Goal: Task Accomplishment & Management: Complete application form

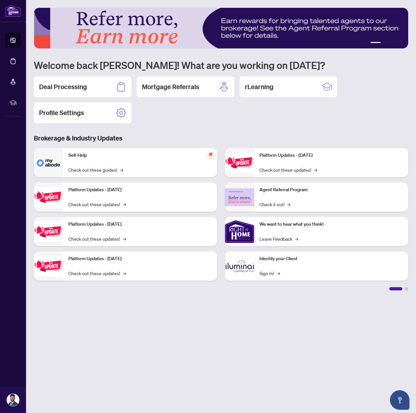
click at [200, 121] on div "Deal Processing Mortgage Referrals rLearning Profile Settings" at bounding box center [221, 99] width 374 height 47
click at [96, 85] on div "Deal Processing" at bounding box center [83, 86] width 98 height 21
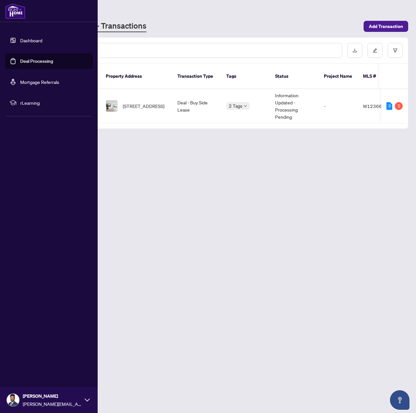
click at [32, 38] on link "Dashboard" at bounding box center [31, 40] width 22 height 6
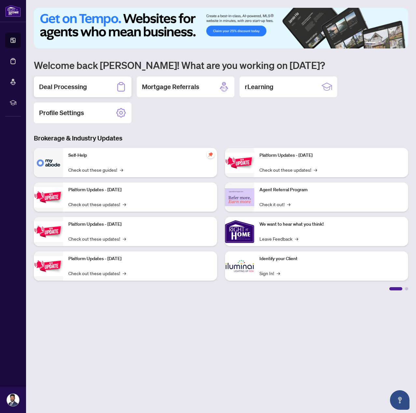
click at [97, 85] on div "Deal Processing" at bounding box center [83, 86] width 98 height 21
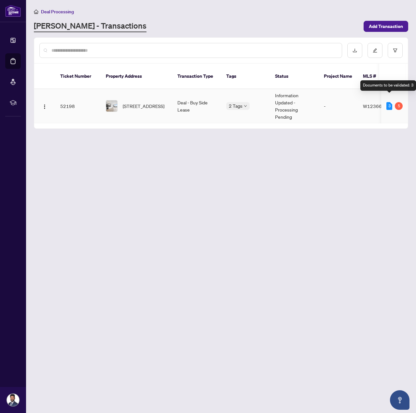
click at [391, 102] on div "3" at bounding box center [389, 106] width 6 height 8
click at [390, 102] on div "3" at bounding box center [389, 106] width 6 height 8
click at [129, 103] on span "[STREET_ADDRESS]" at bounding box center [144, 106] width 42 height 7
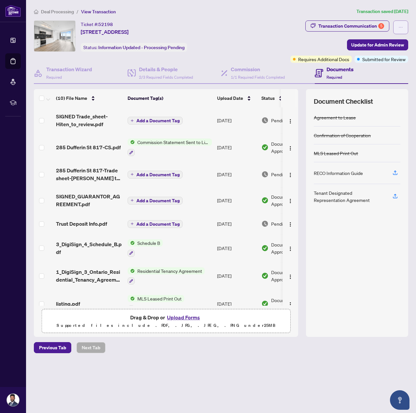
click at [403, 26] on button "button" at bounding box center [400, 28] width 15 height 14
click at [391, 7] on main "Deal Processing / View Transaction Transaction saved [DATE] Ticket #: 52198 [ST…" at bounding box center [221, 206] width 390 height 413
click at [399, 29] on icon "ellipsis" at bounding box center [400, 27] width 5 height 5
click at [384, 69] on div "Documents Required" at bounding box center [362, 73] width 94 height 21
drag, startPoint x: 375, startPoint y: 11, endPoint x: 402, endPoint y: 12, distance: 26.4
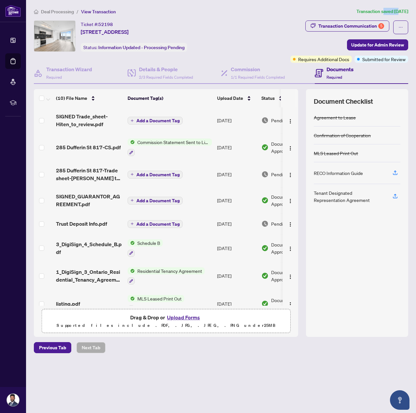
click at [392, 12] on article "Transaction saved [DATE]" at bounding box center [382, 11] width 52 height 7
click at [402, 12] on article "Transaction saved [DATE]" at bounding box center [382, 11] width 52 height 7
click at [401, 26] on icon "ellipsis" at bounding box center [400, 27] width 5 height 5
click at [381, 46] on span "Update for Admin Review" at bounding box center [377, 45] width 53 height 10
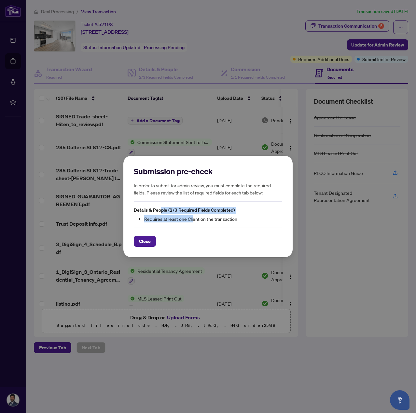
drag, startPoint x: 162, startPoint y: 210, endPoint x: 195, endPoint y: 218, distance: 33.8
click at [194, 218] on div "Details & People (2/3 Required Fields Completed) Requires at least one Client o…" at bounding box center [208, 215] width 148 height 16
click at [195, 218] on li "Requires at least one Client on the transaction" at bounding box center [213, 218] width 138 height 7
click at [148, 240] on span "Close" at bounding box center [145, 241] width 12 height 10
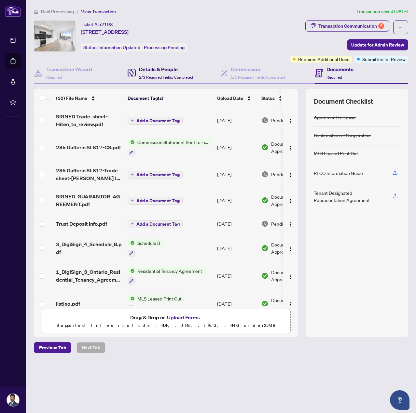
click at [174, 68] on h4 "Details & People" at bounding box center [166, 69] width 54 height 8
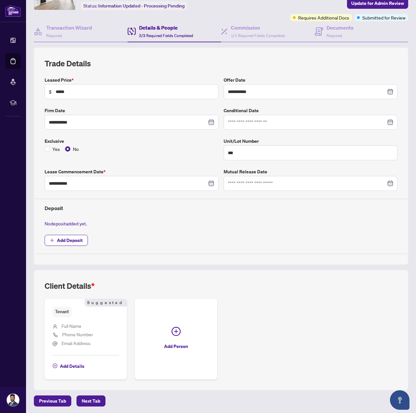
scroll to position [43, 0]
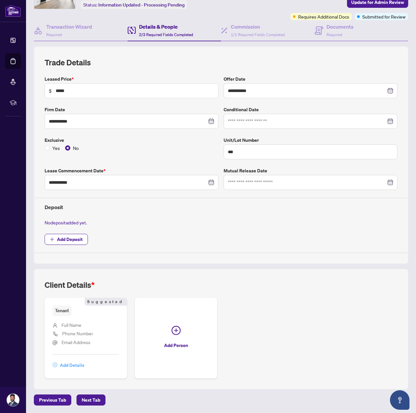
click at [73, 366] on span "Add Details" at bounding box center [72, 365] width 24 height 10
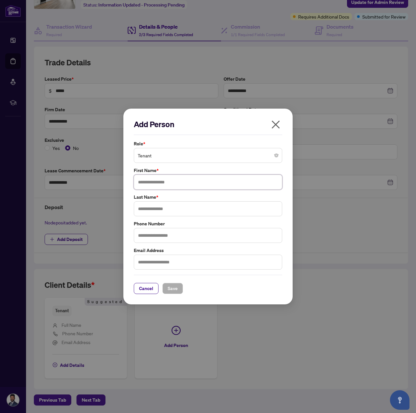
click at [161, 183] on input "text" at bounding box center [208, 182] width 148 height 15
click at [190, 181] on input "text" at bounding box center [208, 182] width 148 height 15
drag, startPoint x: 190, startPoint y: 181, endPoint x: 189, endPoint y: 141, distance: 40.1
click at [190, 177] on input "text" at bounding box center [208, 182] width 148 height 15
click at [195, 154] on span "Tenant" at bounding box center [208, 155] width 141 height 12
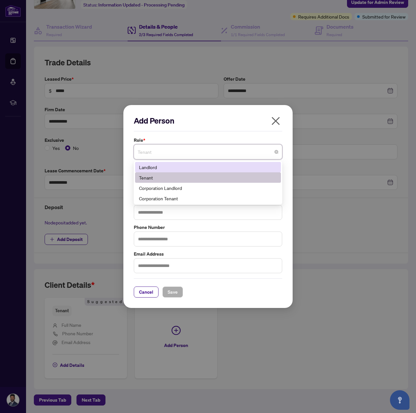
click at [191, 141] on label "Role *" at bounding box center [208, 140] width 148 height 7
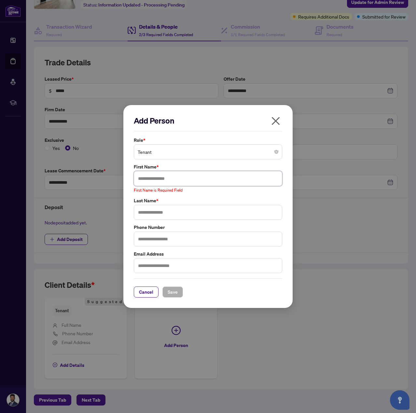
click at [172, 183] on input "text" at bounding box center [208, 178] width 148 height 15
paste input "*******"
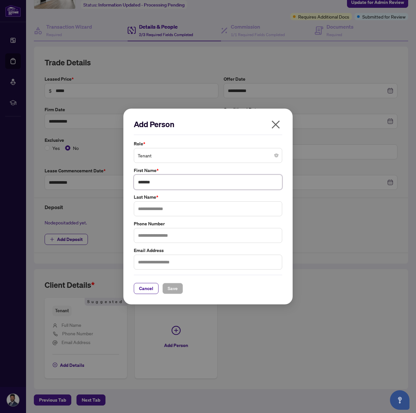
type input "*******"
click at [153, 207] on input "text" at bounding box center [208, 208] width 148 height 15
paste input "*******"
type input "*******"
click at [174, 289] on span "Save" at bounding box center [173, 288] width 10 height 10
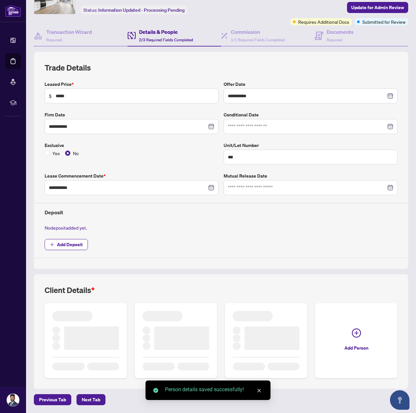
scroll to position [34, 0]
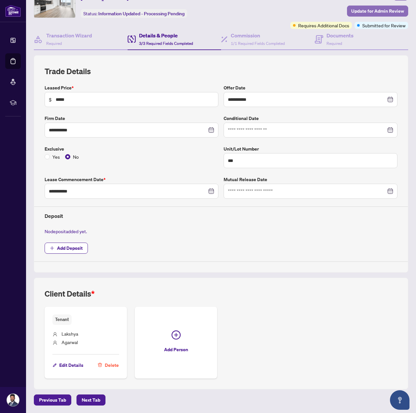
click at [362, 14] on span "Update for Admin Review" at bounding box center [377, 11] width 53 height 10
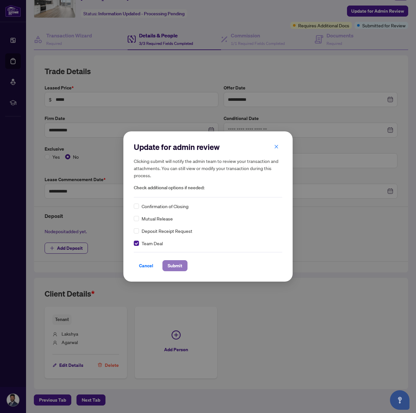
click at [175, 265] on span "Submit" at bounding box center [175, 266] width 15 height 10
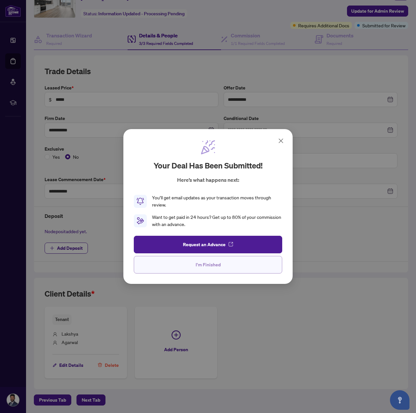
click at [203, 263] on span "I'm Finished" at bounding box center [208, 265] width 25 height 10
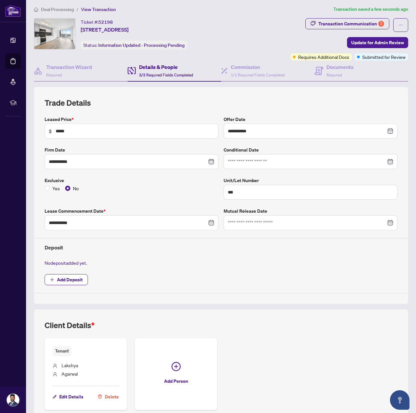
scroll to position [0, 0]
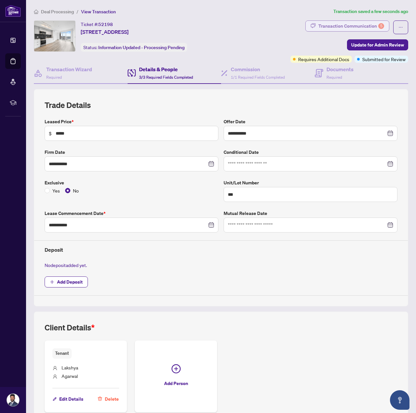
click at [358, 25] on div "Transaction Communication 5" at bounding box center [351, 26] width 66 height 10
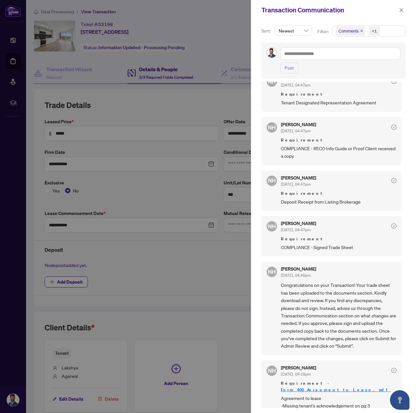
scroll to position [1, 0]
drag, startPoint x: 296, startPoint y: 375, endPoint x: 314, endPoint y: 375, distance: 17.6
click at [310, 375] on span "[DATE], 04:18pm" at bounding box center [296, 374] width 30 height 5
click at [323, 375] on div "[PERSON_NAME] [DATE], 04:18pm" at bounding box center [339, 372] width 116 height 12
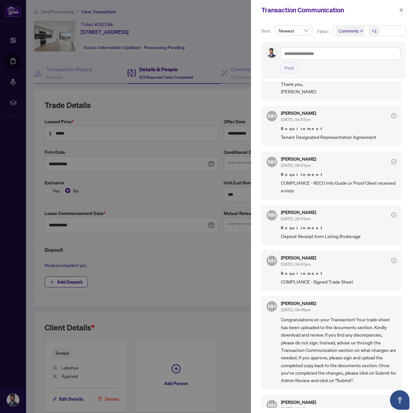
scroll to position [0, 0]
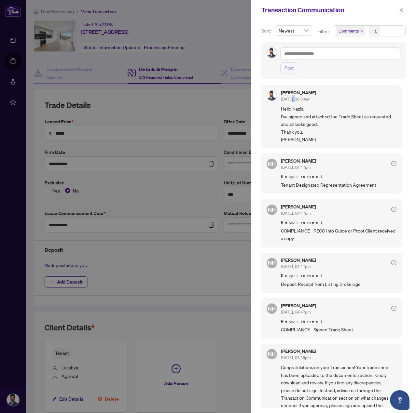
drag, startPoint x: 291, startPoint y: 97, endPoint x: 301, endPoint y: 98, distance: 10.5
click at [300, 98] on span "[DATE], 10:53am" at bounding box center [295, 99] width 29 height 5
click at [301, 98] on span "[DATE], 10:53am" at bounding box center [295, 99] width 29 height 5
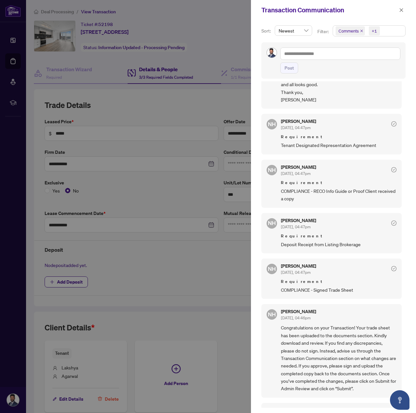
scroll to position [83, 0]
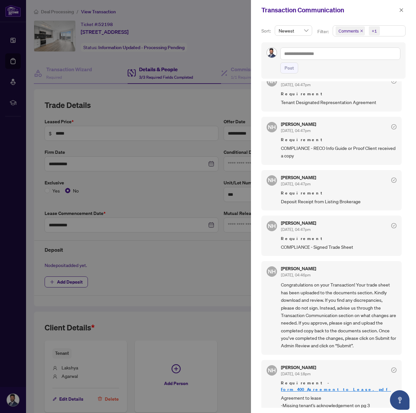
click at [360, 29] on icon "close" at bounding box center [361, 30] width 3 height 3
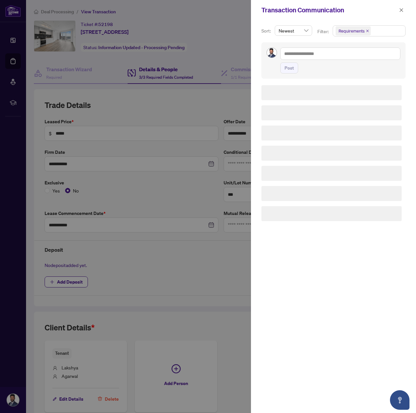
scroll to position [0, 0]
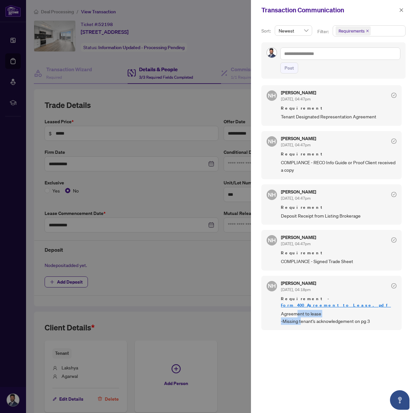
drag, startPoint x: 298, startPoint y: 310, endPoint x: 316, endPoint y: 313, distance: 18.1
click at [308, 312] on span "Agreement to lease -Missing tenant's acknowledgement on pg 3" at bounding box center [339, 317] width 116 height 15
click at [317, 313] on span "Agreement to lease -Missing tenant's acknowledgement on pg 3" at bounding box center [339, 317] width 116 height 15
drag, startPoint x: 304, startPoint y: 316, endPoint x: 330, endPoint y: 316, distance: 26.7
click at [322, 316] on span "Agreement to lease -Missing tenant's acknowledgement on pg 3" at bounding box center [339, 317] width 116 height 15
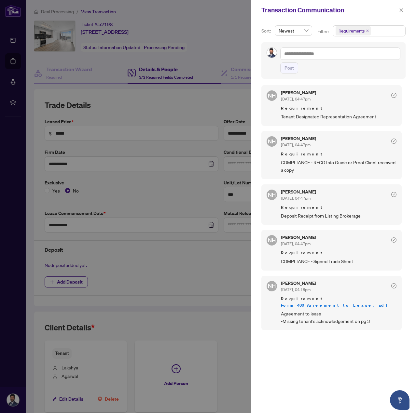
click at [330, 316] on span "Agreement to lease -Missing tenant's acknowledgement on pg 3" at bounding box center [339, 317] width 116 height 15
drag, startPoint x: 363, startPoint y: 317, endPoint x: 347, endPoint y: 315, distance: 15.7
click at [347, 315] on span "Agreement to lease -Missing tenant's acknowledgement on pg 3" at bounding box center [339, 317] width 116 height 15
drag, startPoint x: 329, startPoint y: 260, endPoint x: 308, endPoint y: 262, distance: 21.9
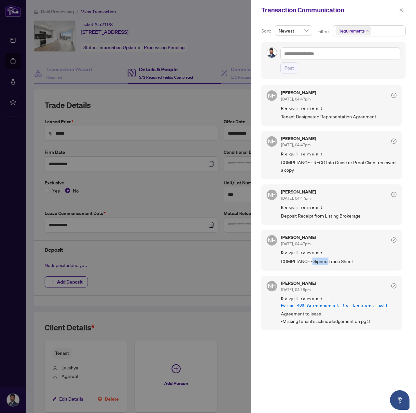
click at [308, 262] on span "COMPLIANCE - Signed Trade Sheet" at bounding box center [339, 261] width 116 height 7
drag, startPoint x: 284, startPoint y: 212, endPoint x: 335, endPoint y: 219, distance: 51.2
click at [335, 219] on span "Deposit Receipt from Listing Brokerage" at bounding box center [339, 215] width 116 height 7
click at [340, 217] on span "Deposit Receipt from Listing Brokerage" at bounding box center [339, 215] width 116 height 7
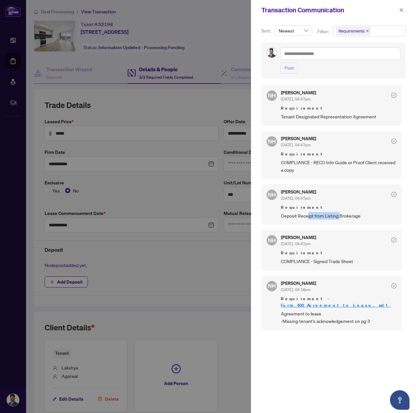
drag, startPoint x: 340, startPoint y: 217, endPoint x: 308, endPoint y: 215, distance: 32.7
click at [308, 215] on span "Deposit Receipt from Listing Brokerage" at bounding box center [339, 215] width 116 height 7
click at [299, 165] on span "COMPLIANCE - RECO Info Guide or Proof Client received a copy" at bounding box center [339, 166] width 116 height 15
click at [307, 166] on span "COMPLIANCE - RECO Info Guide or Proof Client received a copy" at bounding box center [339, 166] width 116 height 15
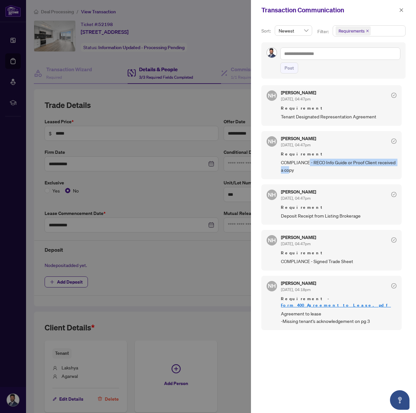
drag, startPoint x: 308, startPoint y: 169, endPoint x: 309, endPoint y: 163, distance: 6.3
click at [309, 163] on span "COMPLIANCE - RECO Info Guide or Proof Client received a copy" at bounding box center [339, 166] width 116 height 15
drag, startPoint x: 296, startPoint y: 116, endPoint x: 323, endPoint y: 115, distance: 26.7
click at [310, 116] on span "Tenant Designated Representation Agreement" at bounding box center [339, 116] width 116 height 7
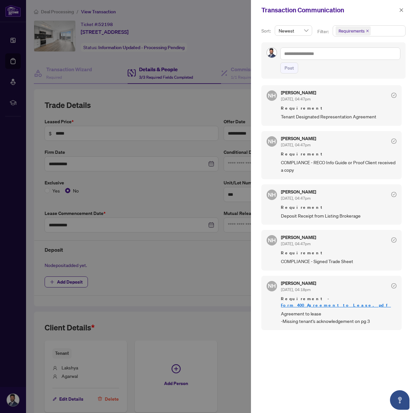
click at [323, 114] on span "Tenant Designated Representation Agreement" at bounding box center [339, 116] width 116 height 7
drag, startPoint x: 342, startPoint y: 118, endPoint x: 306, endPoint y: 118, distance: 36.1
click at [310, 118] on span "Tenant Designated Representation Agreement" at bounding box center [339, 116] width 116 height 7
click at [306, 118] on span "Tenant Designated Representation Agreement" at bounding box center [339, 116] width 116 height 7
drag, startPoint x: 306, startPoint y: 118, endPoint x: 374, endPoint y: 117, distance: 67.7
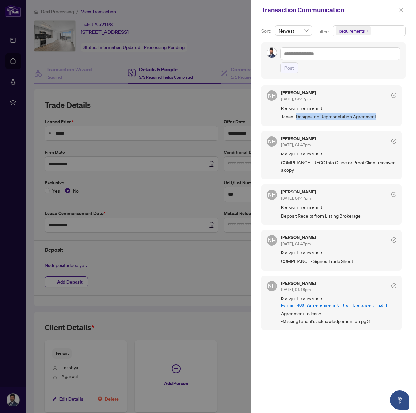
click at [368, 118] on span "Tenant Designated Representation Agreement" at bounding box center [339, 116] width 116 height 7
click at [374, 117] on span "Tenant Designated Representation Agreement" at bounding box center [339, 116] width 116 height 7
click at [305, 32] on span "Newest" at bounding box center [294, 31] width 30 height 10
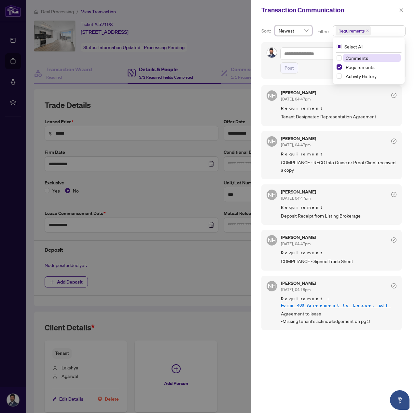
click at [338, 34] on span "Requirements" at bounding box center [351, 31] width 26 height 7
click at [368, 31] on icon "close" at bounding box center [367, 30] width 3 height 3
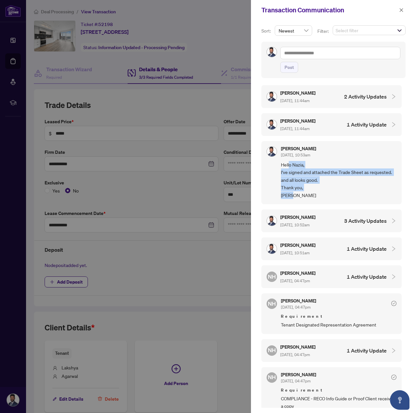
drag, startPoint x: 289, startPoint y: 168, endPoint x: 294, endPoint y: 198, distance: 30.7
click at [294, 198] on span "Hello Nazia, I've signed and attached the Trade Sheet as requested. and all loo…" at bounding box center [339, 180] width 116 height 38
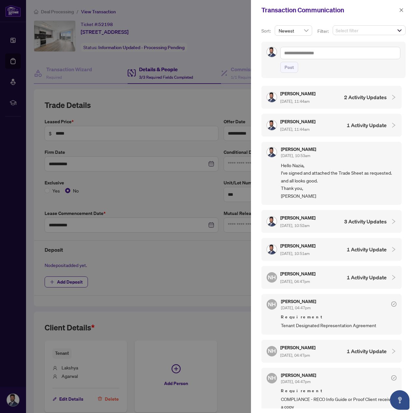
click at [310, 99] on span "[DATE], 11:44am" at bounding box center [294, 101] width 29 height 5
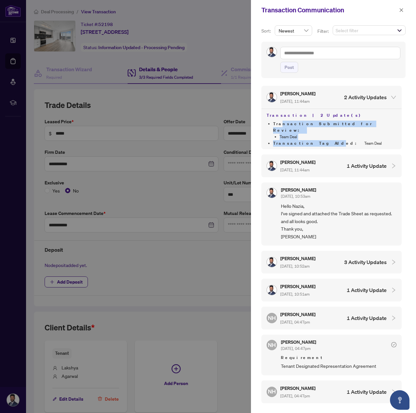
click at [312, 140] on ul "Transaction Submitted for Review : Team Deal Transaction Tag Added : Team Deal" at bounding box center [332, 134] width 130 height 26
click at [323, 143] on div "[PERSON_NAME] [DATE], 11:44am 2 Activity Updates Transaction | 2 Update(s) Tran…" at bounding box center [333, 245] width 144 height 327
drag, startPoint x: 337, startPoint y: 136, endPoint x: 271, endPoint y: 127, distance: 67.0
click at [271, 127] on ul "Transaction Submitted for Review : Team Deal Transaction Tag Added : Team Deal" at bounding box center [332, 134] width 130 height 26
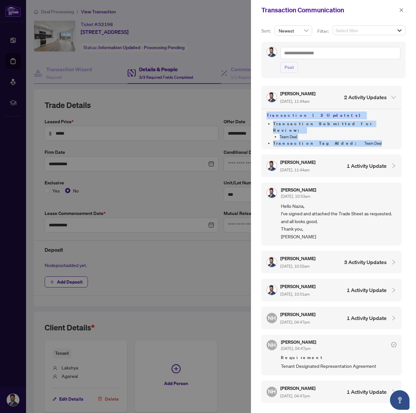
drag, startPoint x: 267, startPoint y: 117, endPoint x: 347, endPoint y: 137, distance: 83.0
click at [346, 137] on div "Transaction | 2 Update(s) Transaction Submitted for Review : Team Deal Transact…" at bounding box center [331, 129] width 140 height 41
click at [347, 140] on li "Transaction Tag Added : Team Deal" at bounding box center [334, 143] width 123 height 7
drag, startPoint x: 352, startPoint y: 134, endPoint x: 262, endPoint y: 119, distance: 91.3
click at [262, 119] on div "Transaction | 2 Update(s) Transaction Submitted for Review : Team Deal Transact…" at bounding box center [331, 129] width 140 height 41
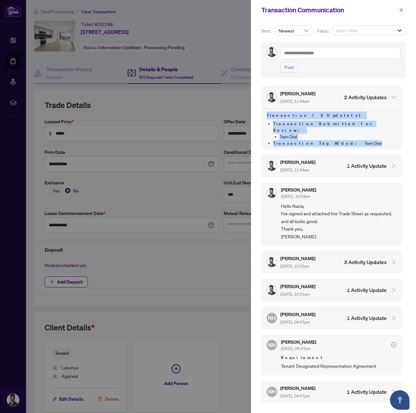
click at [262, 119] on div "Transaction | 2 Update(s) Transaction Submitted for Review : Team Deal Transact…" at bounding box center [331, 129] width 140 height 41
click at [263, 115] on div "Transaction | 2 Update(s) Transaction Submitted for Review : Team Deal Transact…" at bounding box center [331, 129] width 140 height 41
click at [264, 114] on div "Transaction | 2 Update(s) Transaction Submitted for Review : Team Deal Transact…" at bounding box center [331, 129] width 140 height 41
drag, startPoint x: 264, startPoint y: 114, endPoint x: 332, endPoint y: 123, distance: 68.9
click at [328, 123] on div "Transaction | 2 Update(s) Transaction Submitted for Review : Team Deal Transact…" at bounding box center [331, 129] width 140 height 41
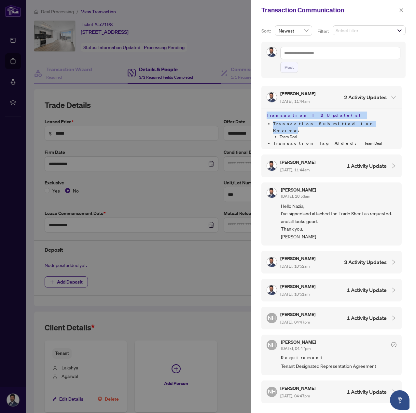
click at [332, 123] on span "Transaction Submitted for Review :" at bounding box center [322, 127] width 99 height 12
drag, startPoint x: 342, startPoint y: 143, endPoint x: 268, endPoint y: 114, distance: 80.0
click at [268, 114] on div "Transaction | 2 Update(s) Transaction Submitted for Review : Team Deal Transact…" at bounding box center [331, 129] width 140 height 41
click at [268, 114] on h4 "Transaction | 2 Update(s)" at bounding box center [332, 116] width 130 height 8
drag, startPoint x: 266, startPoint y: 114, endPoint x: 346, endPoint y: 136, distance: 82.9
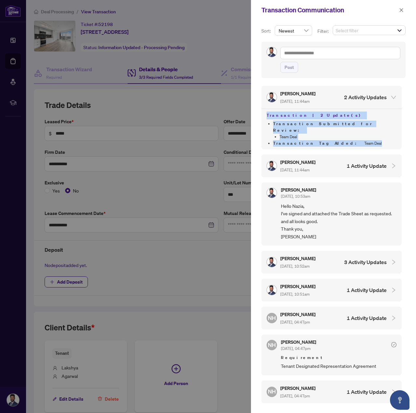
click at [346, 136] on div "Transaction | 2 Update(s) Transaction Submitted for Review : Team Deal Transact…" at bounding box center [331, 129] width 140 height 41
click at [346, 140] on li "Transaction Tag Added : Team Deal" at bounding box center [334, 143] width 123 height 7
drag, startPoint x: 348, startPoint y: 136, endPoint x: 265, endPoint y: 111, distance: 86.9
click at [265, 111] on div "Transaction | 2 Update(s) Transaction Submitted for Review : Team Deal Transact…" at bounding box center [331, 129] width 140 height 41
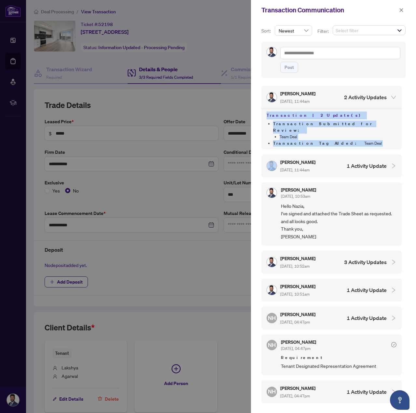
drag, startPoint x: 265, startPoint y: 111, endPoint x: 349, endPoint y: 141, distance: 89.6
click at [347, 142] on div "Transaction | 2 Update(s) Transaction Submitted for Review : Team Deal Transact…" at bounding box center [331, 129] width 140 height 41
click at [349, 141] on div "Transaction | 2 Update(s) Transaction Submitted for Review : Team Deal Transact…" at bounding box center [331, 129] width 140 height 41
drag, startPoint x: 346, startPoint y: 136, endPoint x: 259, endPoint y: 116, distance: 89.5
click at [259, 116] on div "Sort: Newest desc asc Newest Oldest Filter: Select filter Select All Comments R…" at bounding box center [333, 216] width 165 height 393
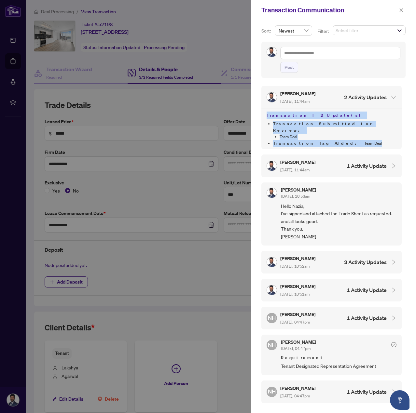
click at [259, 116] on div "Sort: Newest desc asc Newest Oldest Filter: Select filter Select All Comments R…" at bounding box center [333, 216] width 165 height 393
drag, startPoint x: 275, startPoint y: 113, endPoint x: 346, endPoint y: 129, distance: 72.7
click at [338, 129] on div "Transaction | 2 Update(s) Transaction Submitted for Review : Team Deal Transact…" at bounding box center [331, 129] width 140 height 41
click at [346, 134] on li "Team Deal" at bounding box center [338, 137] width 117 height 7
drag, startPoint x: 347, startPoint y: 138, endPoint x: 273, endPoint y: 115, distance: 77.1
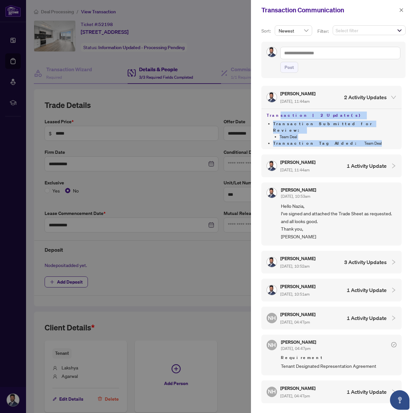
click at [274, 115] on div "Transaction | 2 Update(s) Transaction Submitted for Review : Team Deal Transact…" at bounding box center [331, 129] width 140 height 41
click at [273, 115] on h4 "Transaction | 2 Update(s)" at bounding box center [332, 116] width 130 height 8
